Goal: Task Accomplishment & Management: Manage account settings

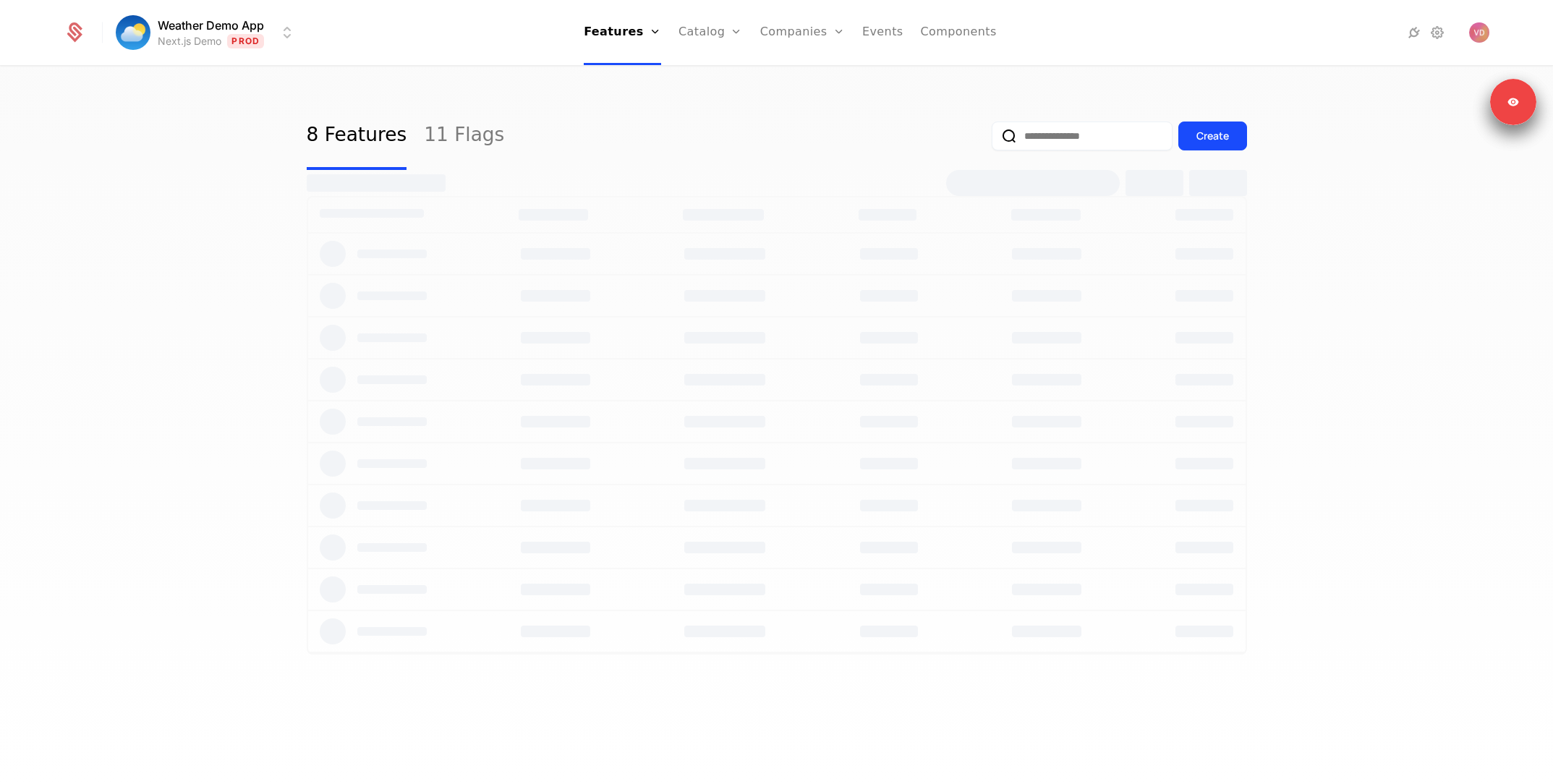
select select "**"
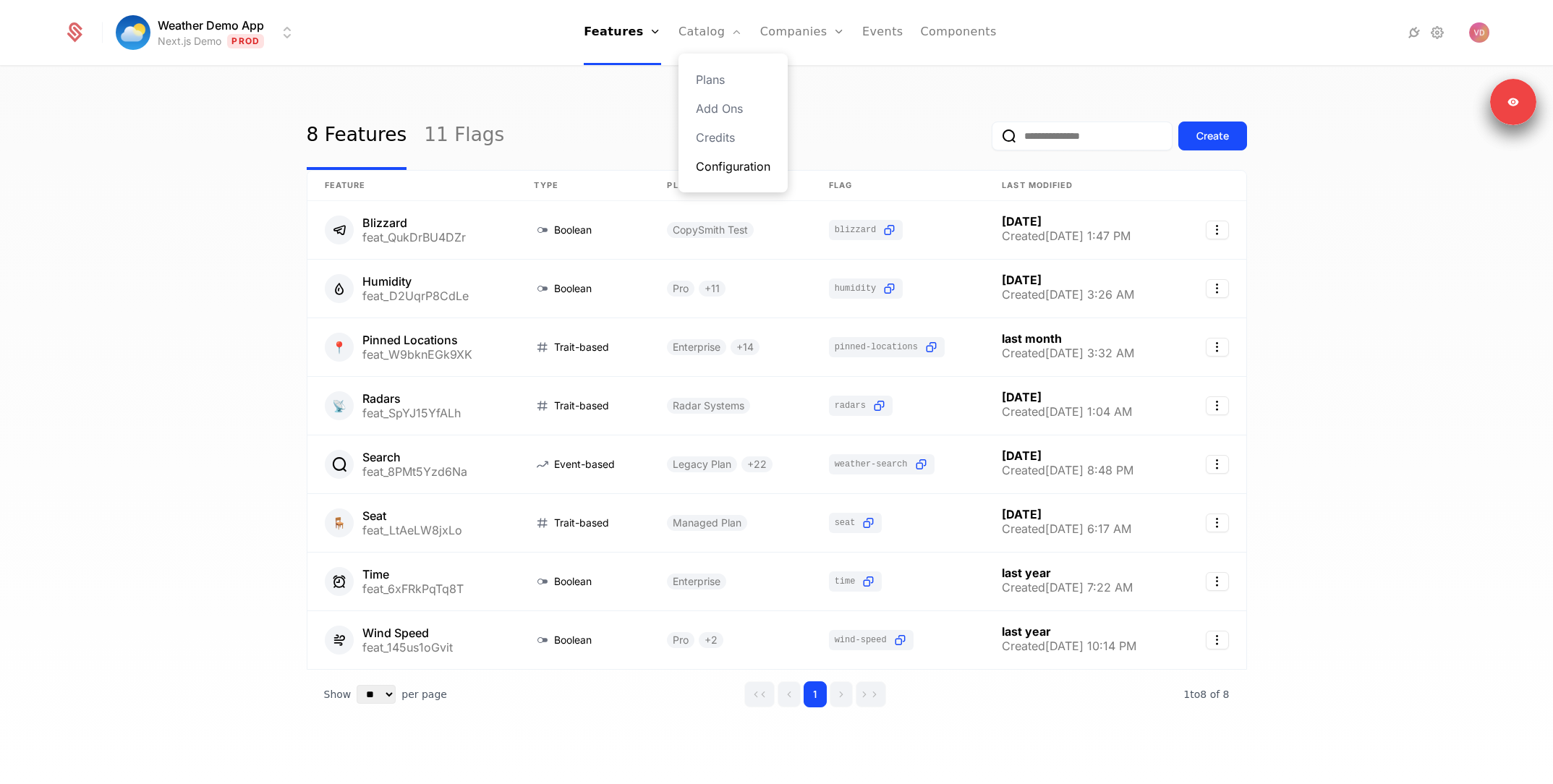
click at [733, 158] on link "Configuration" at bounding box center [733, 167] width 74 height 17
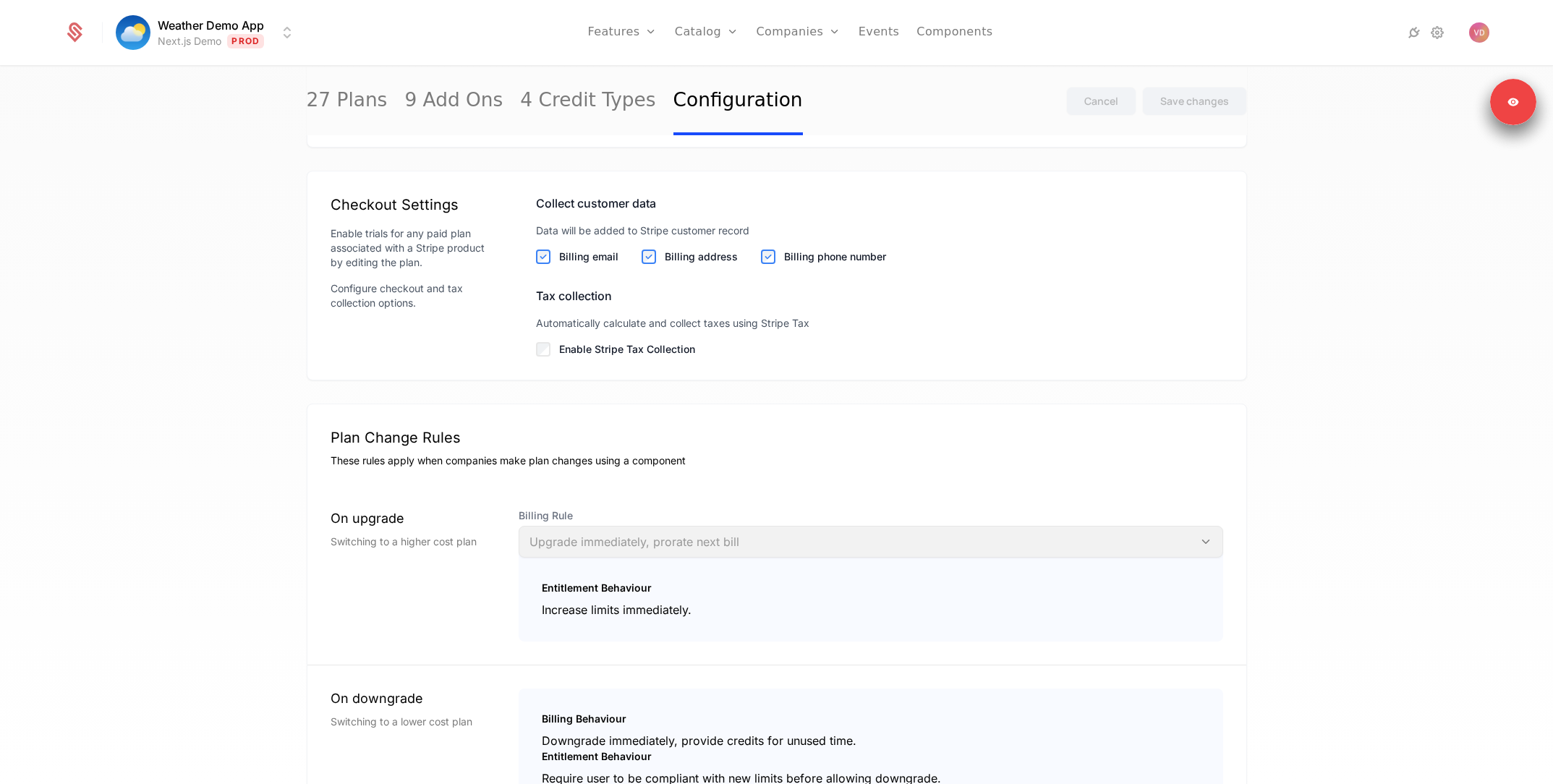
scroll to position [1704, 0]
click at [560, 352] on label "Enable Stripe Tax Collection" at bounding box center [891, 345] width 664 height 15
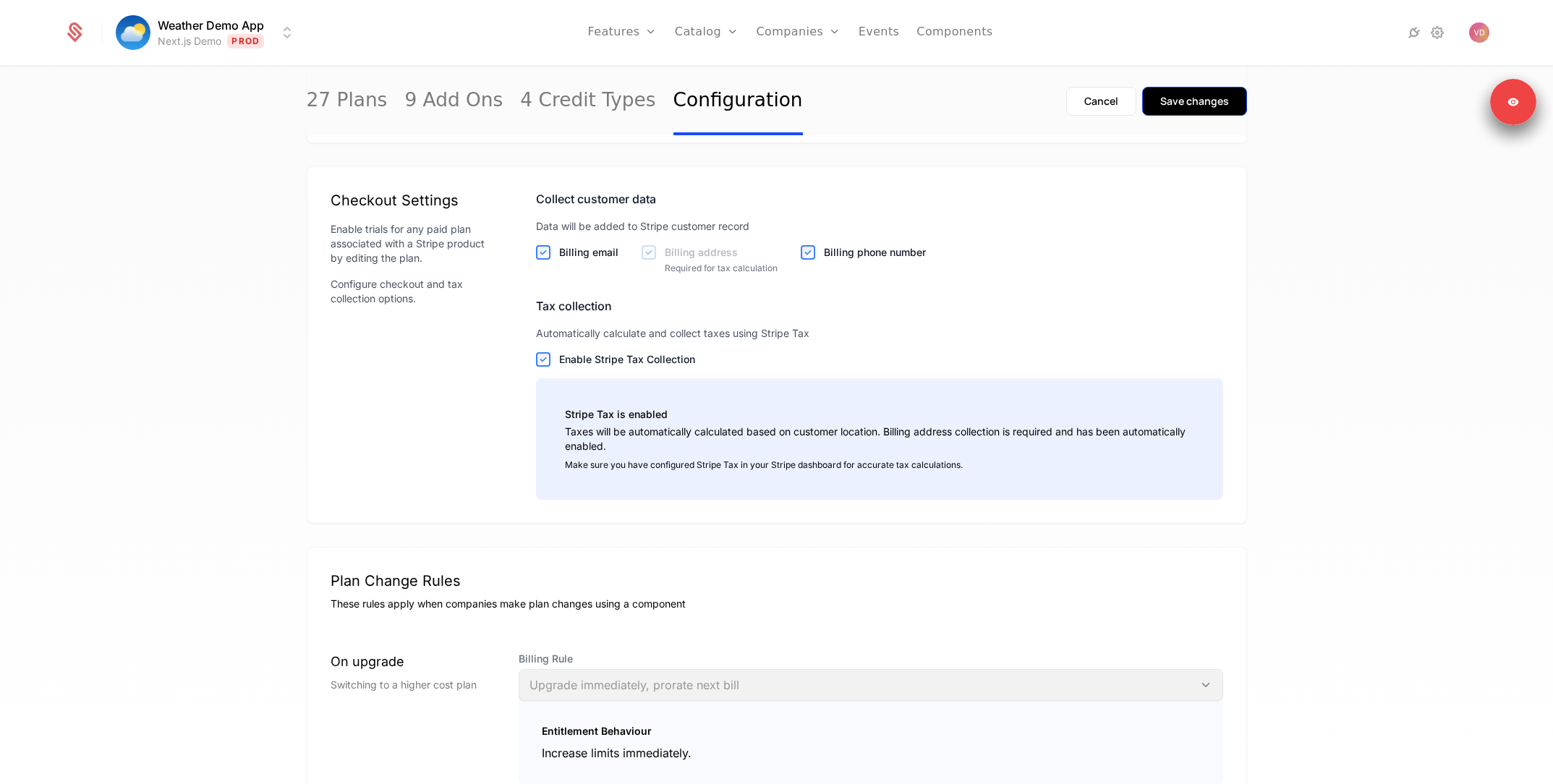
click at [1195, 105] on div "Save changes" at bounding box center [1195, 101] width 69 height 15
drag, startPoint x: 554, startPoint y: 411, endPoint x: 563, endPoint y: 411, distance: 9.0
click at [560, 366] on label "Enable Stripe Tax Collection" at bounding box center [891, 359] width 664 height 15
click at [604, 366] on label "Enable Stripe Tax Collection" at bounding box center [891, 359] width 664 height 15
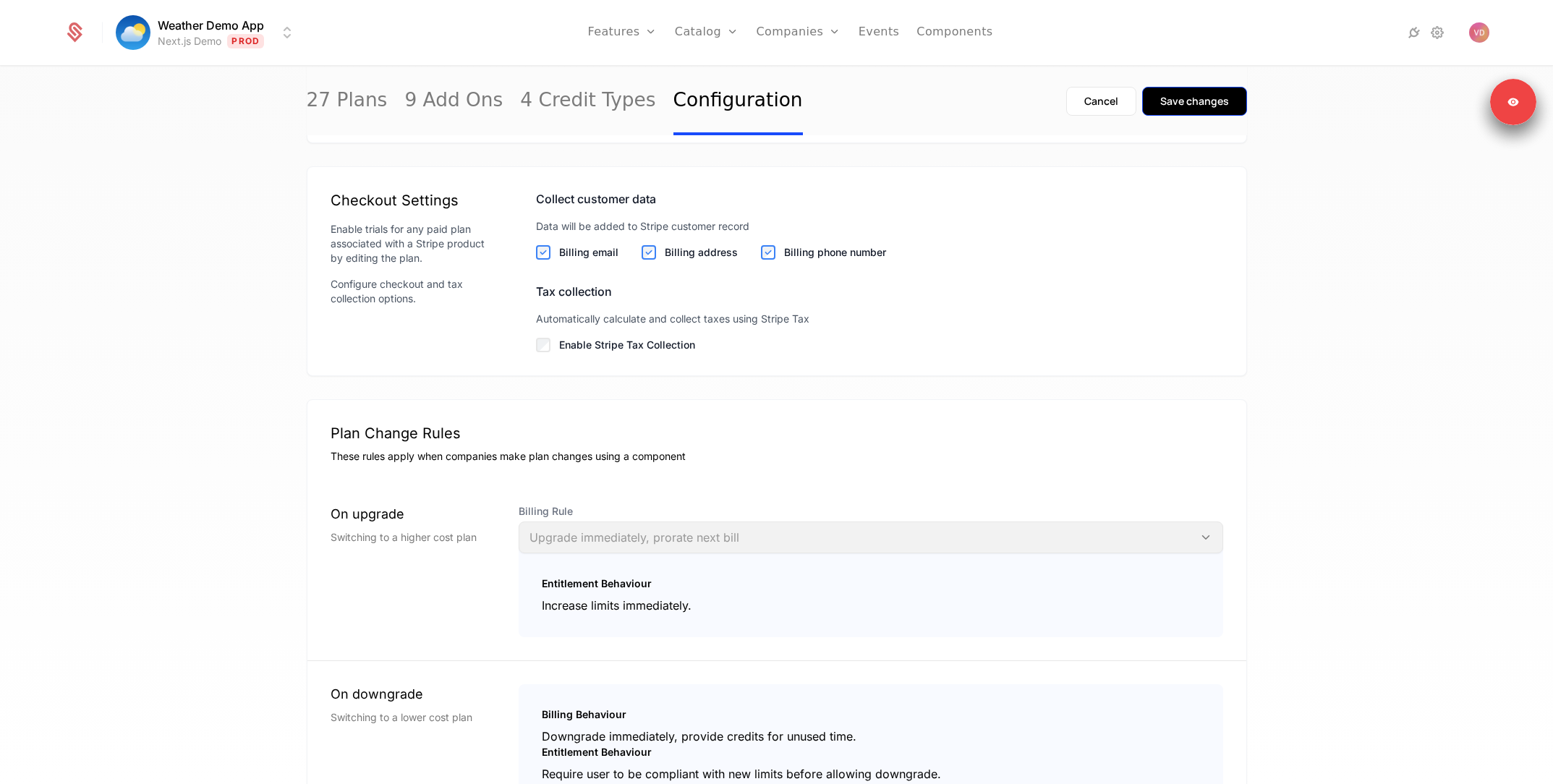
click at [1217, 99] on div "Save changes" at bounding box center [1195, 101] width 69 height 15
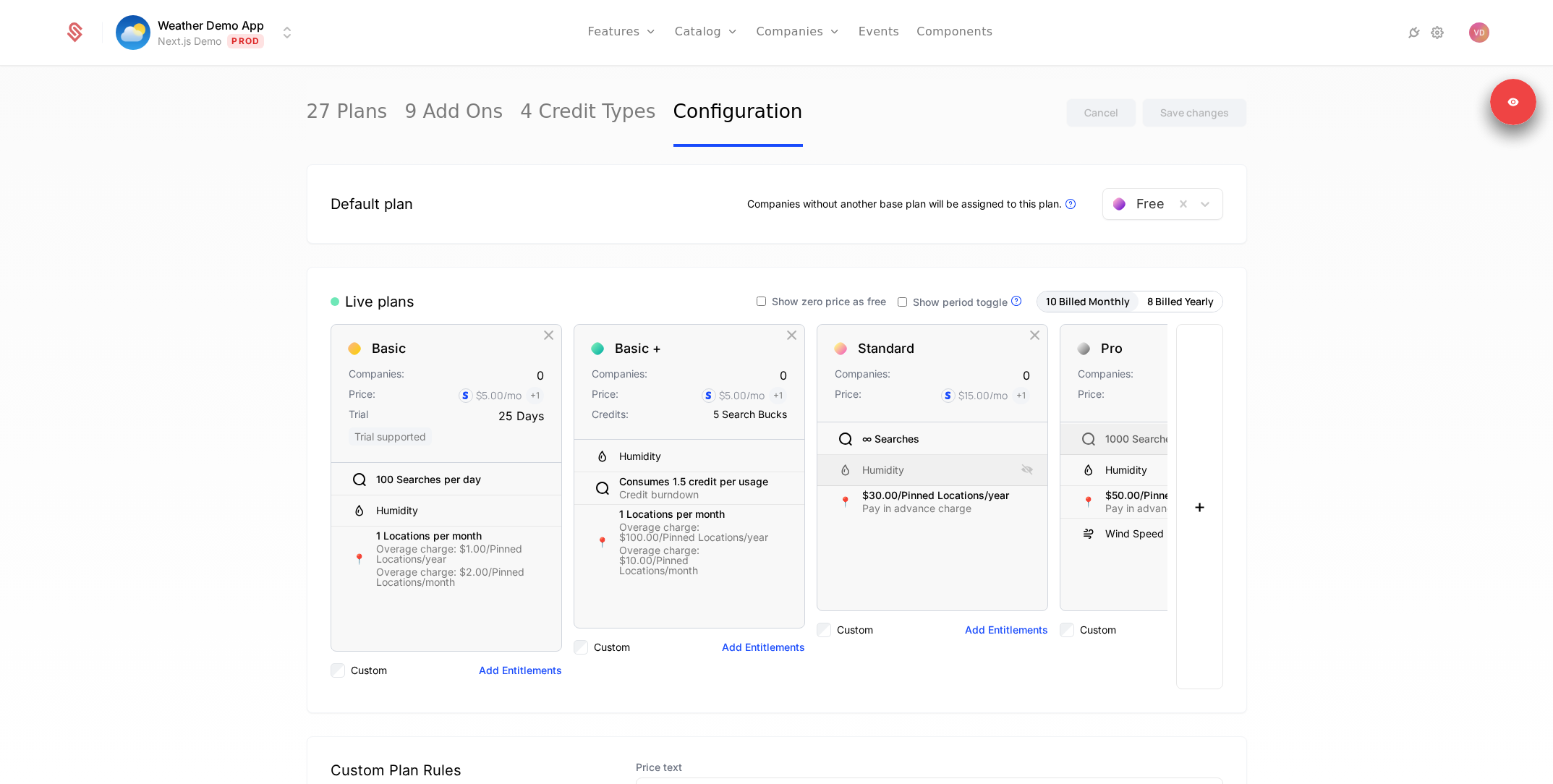
click at [1369, 205] on div "27 Plans 9 Add Ons 4 Credit Types Configuration Cancel Save changes Default pla…" at bounding box center [776, 430] width 1553 height 725
